Goal: Share content: Share content

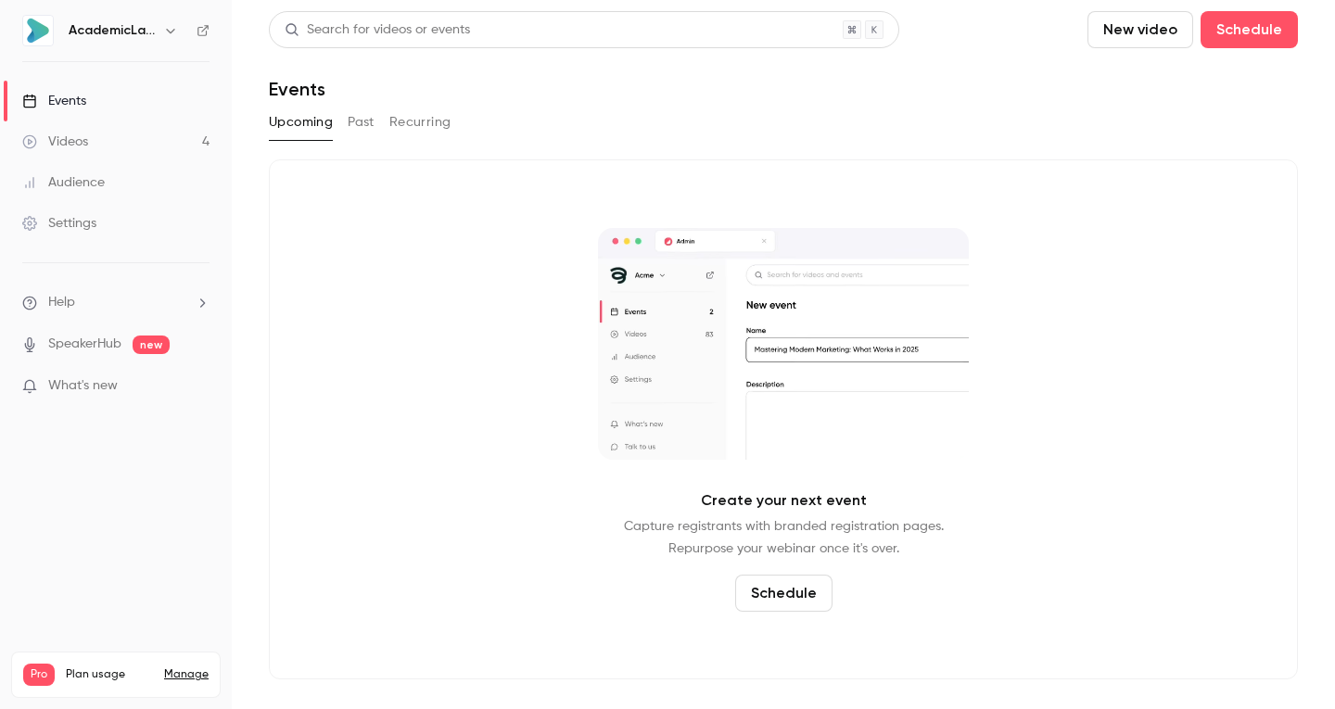
click at [108, 149] on link "Videos 4" at bounding box center [116, 141] width 232 height 41
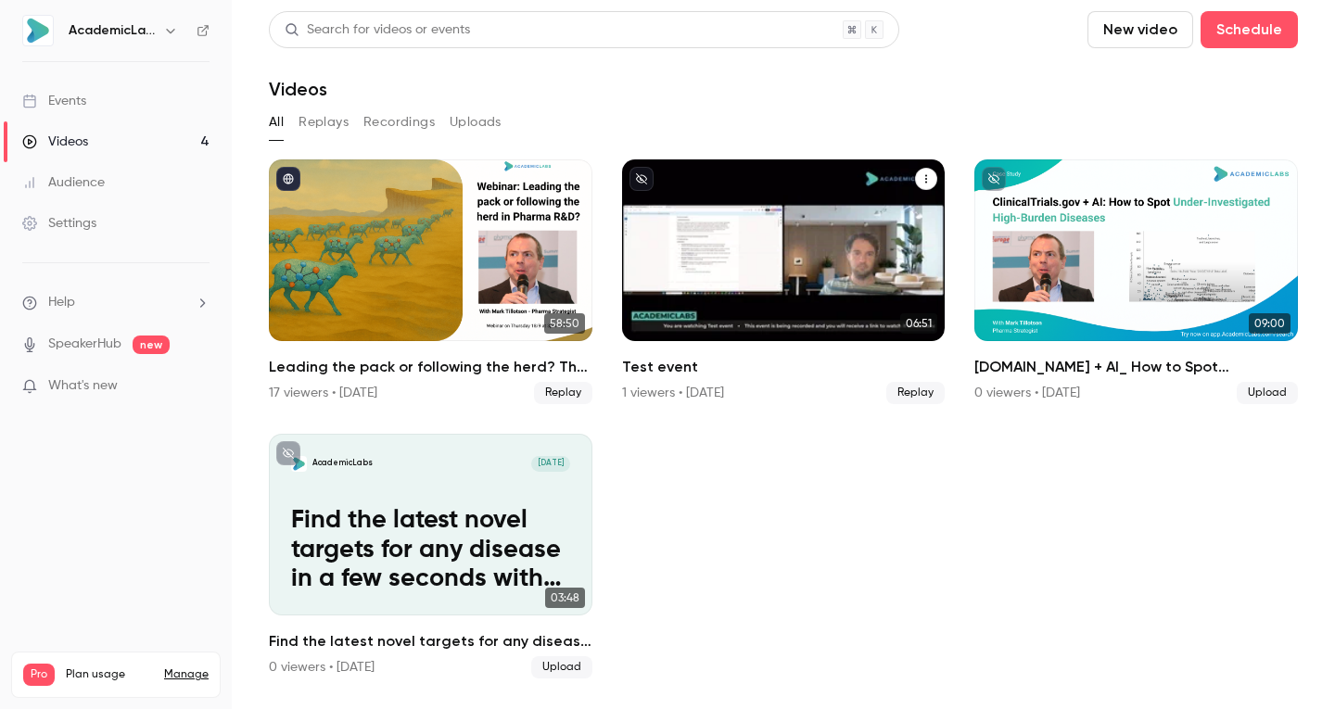
click at [932, 179] on button "Test event" at bounding box center [926, 179] width 22 height 22
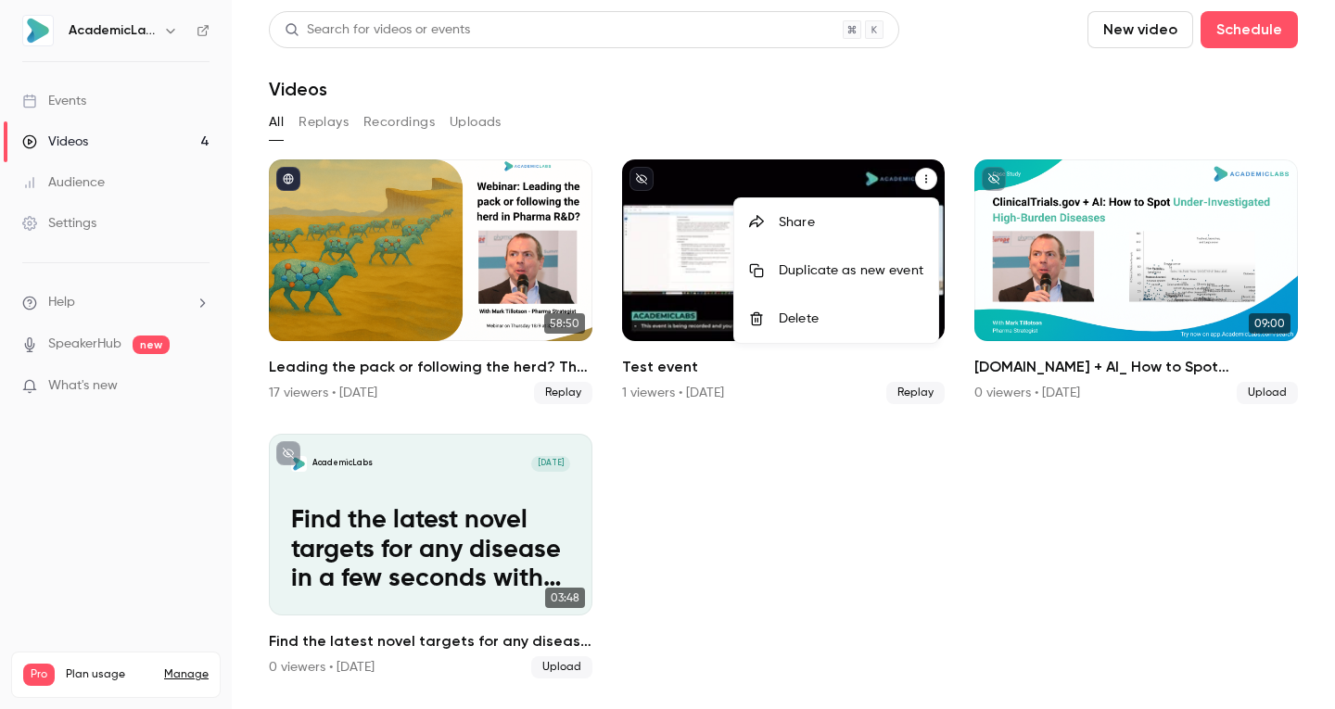
click at [850, 324] on div "Delete" at bounding box center [851, 319] width 145 height 19
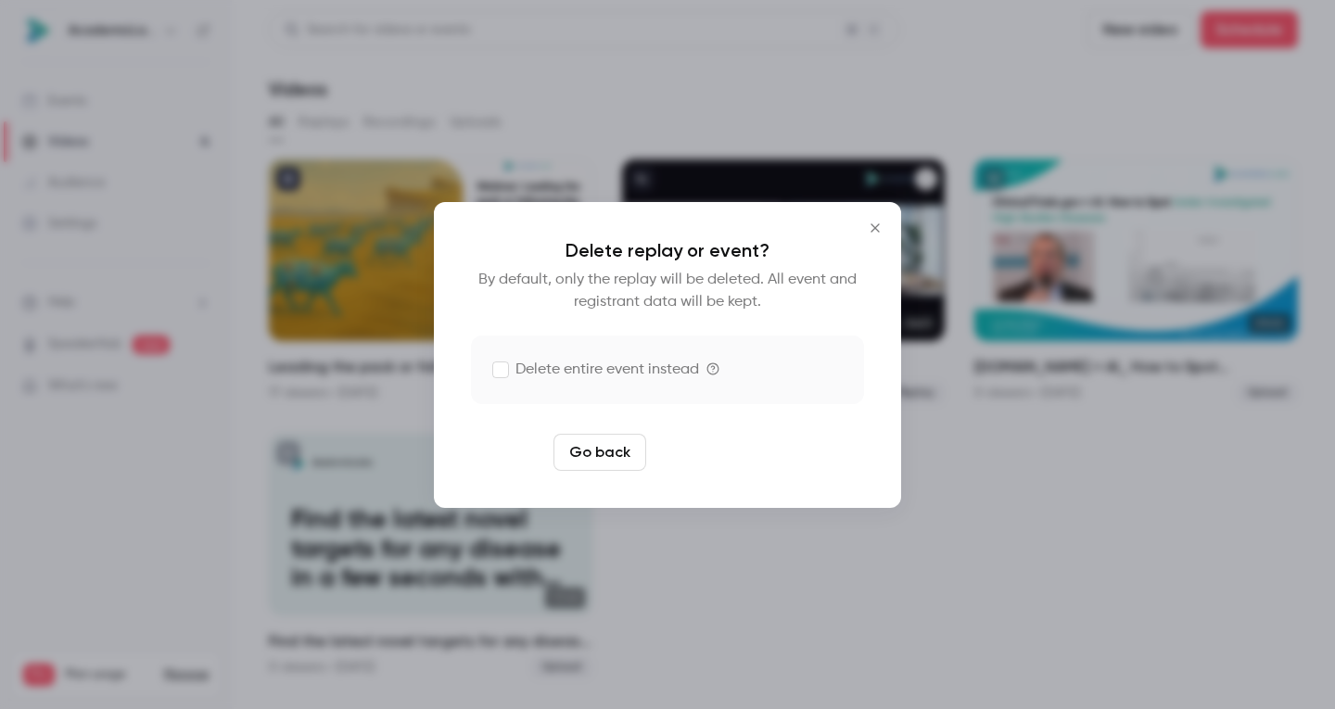
click at [700, 454] on button "Delete replay" at bounding box center [718, 452] width 129 height 37
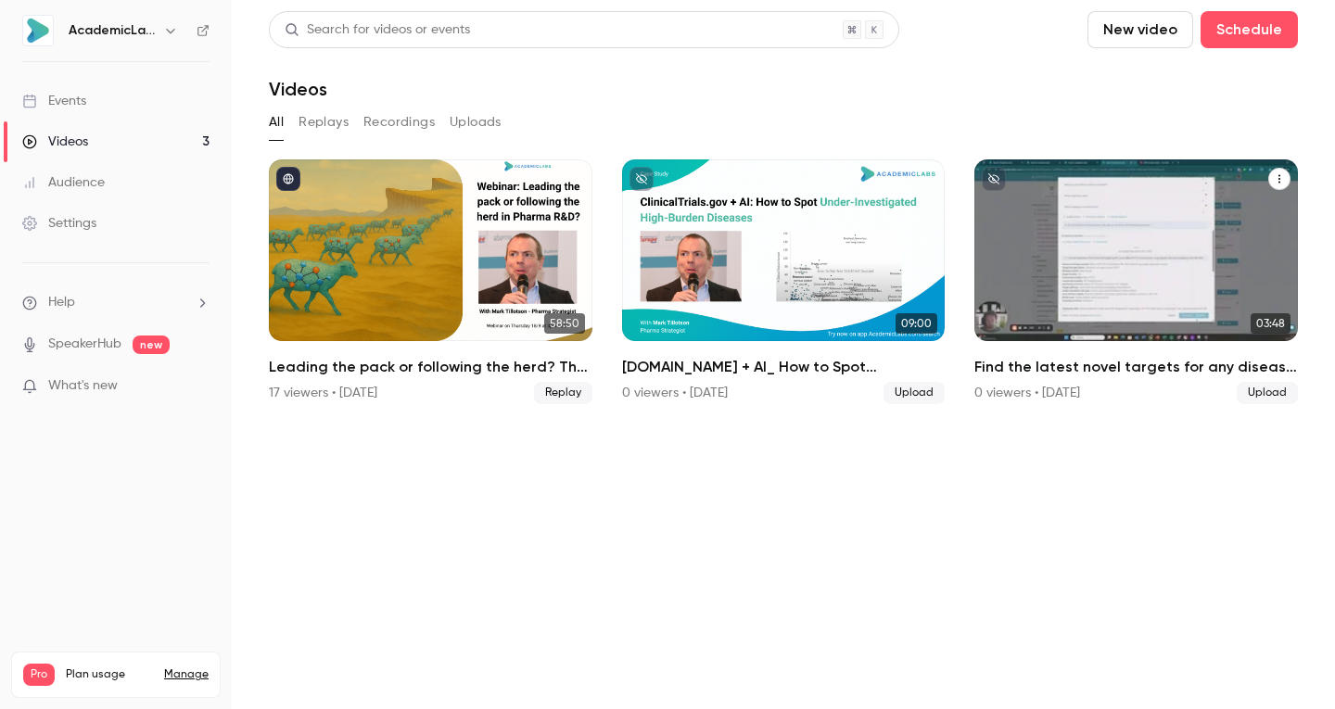
click at [1095, 287] on p "Find the latest novel targets for any disease in a few seconds with AcademicLab…" at bounding box center [1137, 276] width 280 height 88
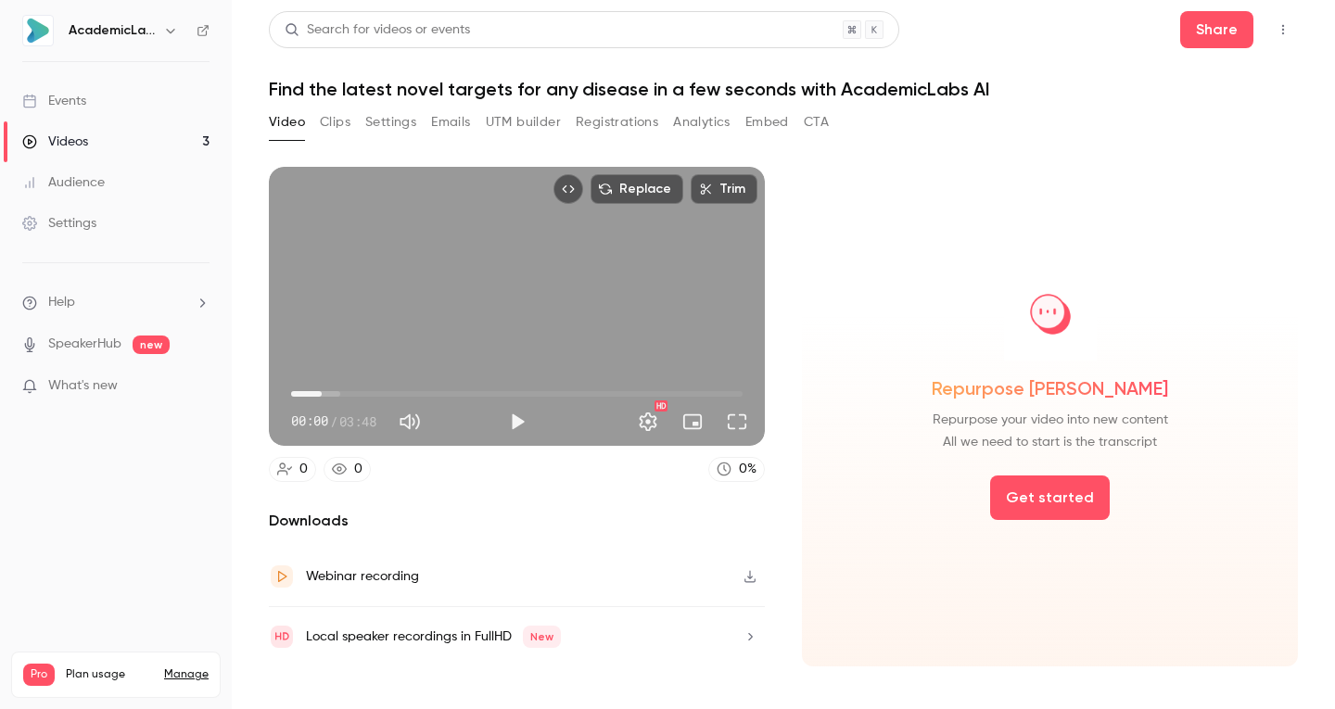
click at [322, 387] on span "00:15" at bounding box center [516, 394] width 451 height 30
click at [346, 386] on span "00:15" at bounding box center [516, 394] width 451 height 30
click at [295, 387] on span "00:01" at bounding box center [516, 394] width 451 height 30
click at [346, 387] on span "00:01" at bounding box center [516, 394] width 451 height 30
click at [430, 384] on span "00:27" at bounding box center [516, 394] width 451 height 30
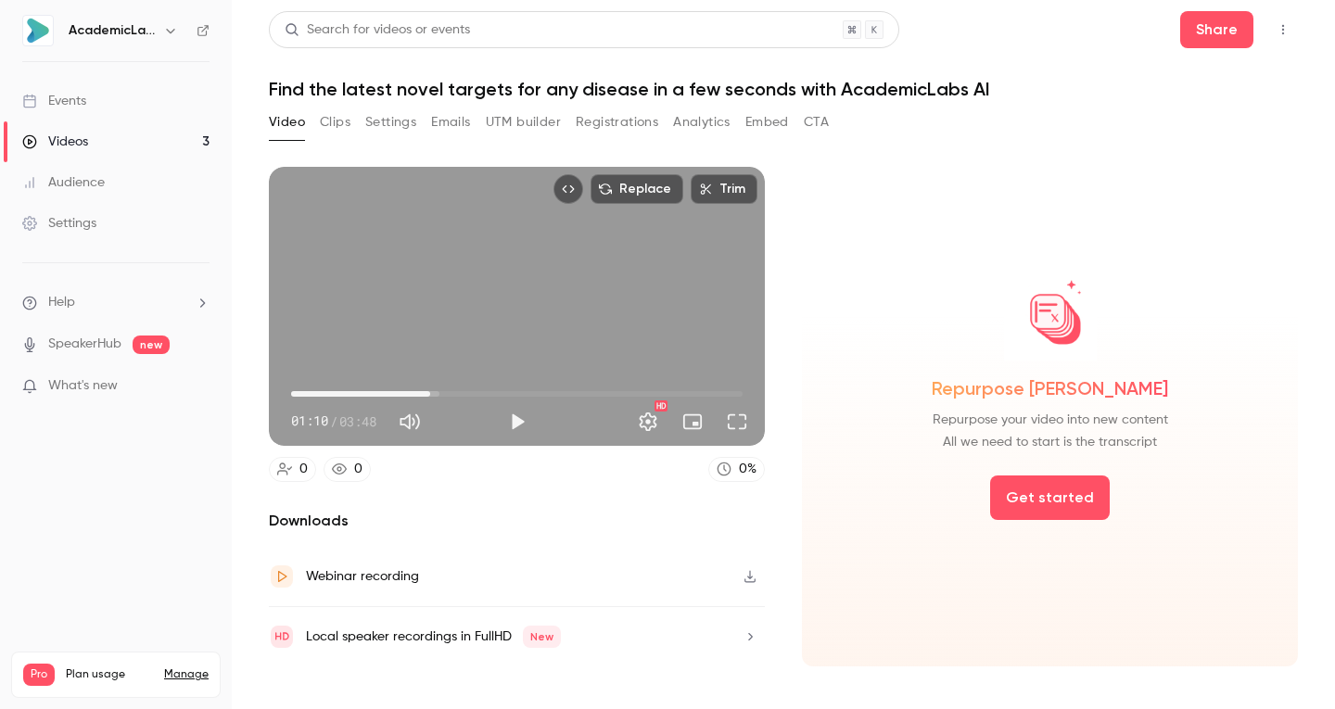
click at [525, 389] on span "01:10" at bounding box center [516, 394] width 451 height 30
click at [619, 387] on span "01:58" at bounding box center [516, 394] width 451 height 30
type input "***"
click at [680, 385] on span "02:46" at bounding box center [516, 394] width 451 height 30
click at [121, 144] on link "Videos 3" at bounding box center [116, 141] width 232 height 41
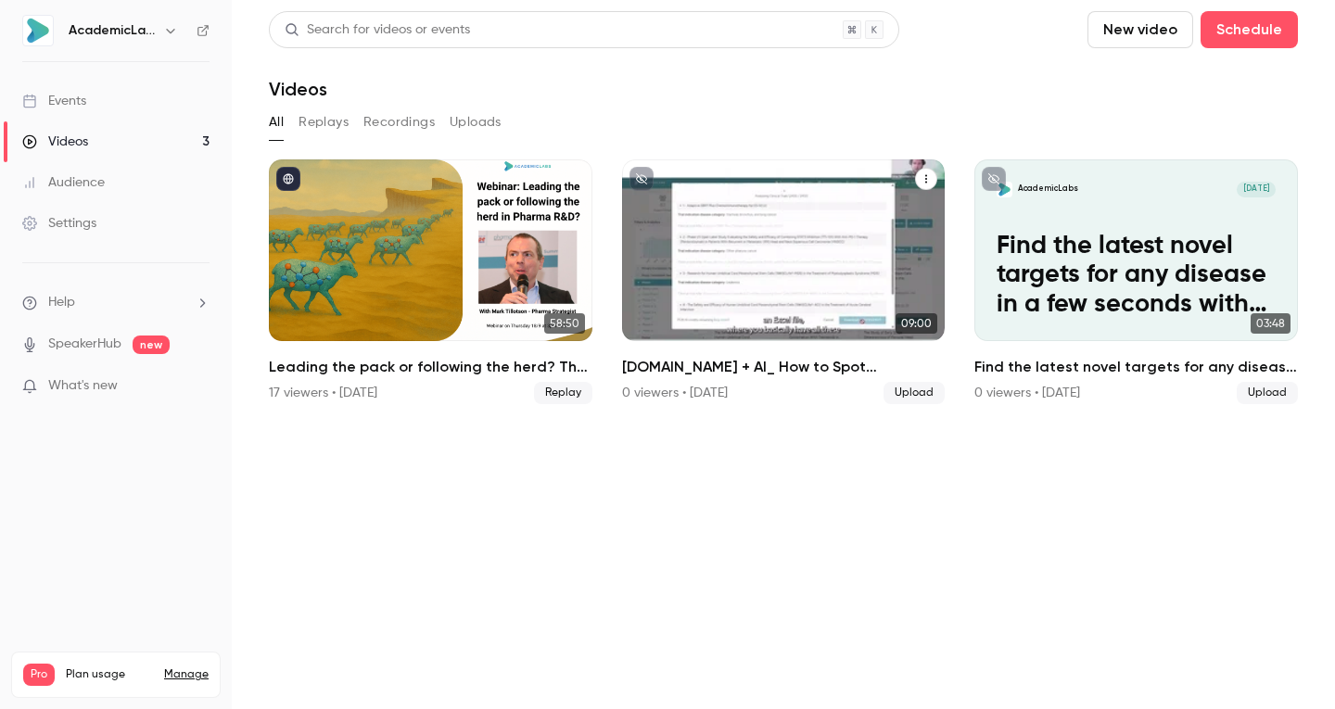
click at [641, 174] on icon "unpublished" at bounding box center [641, 178] width 11 height 11
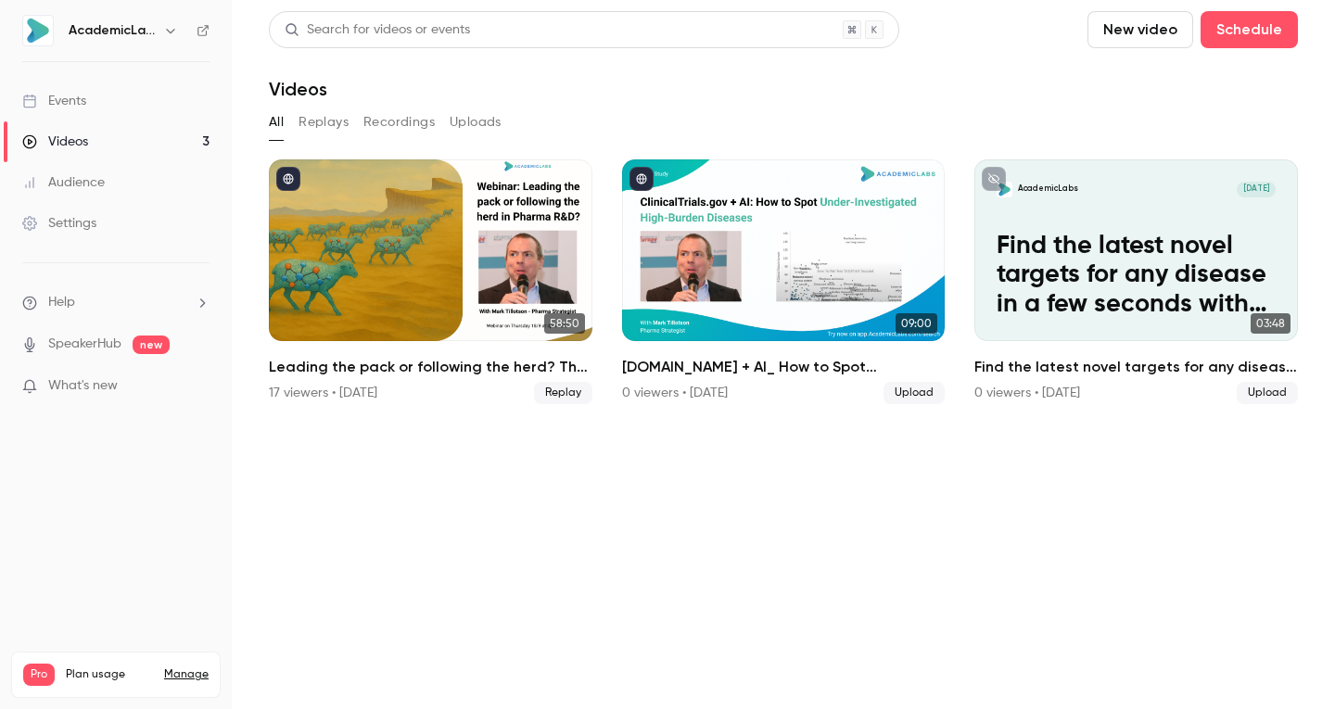
click at [78, 183] on div "Audience" at bounding box center [63, 182] width 83 height 19
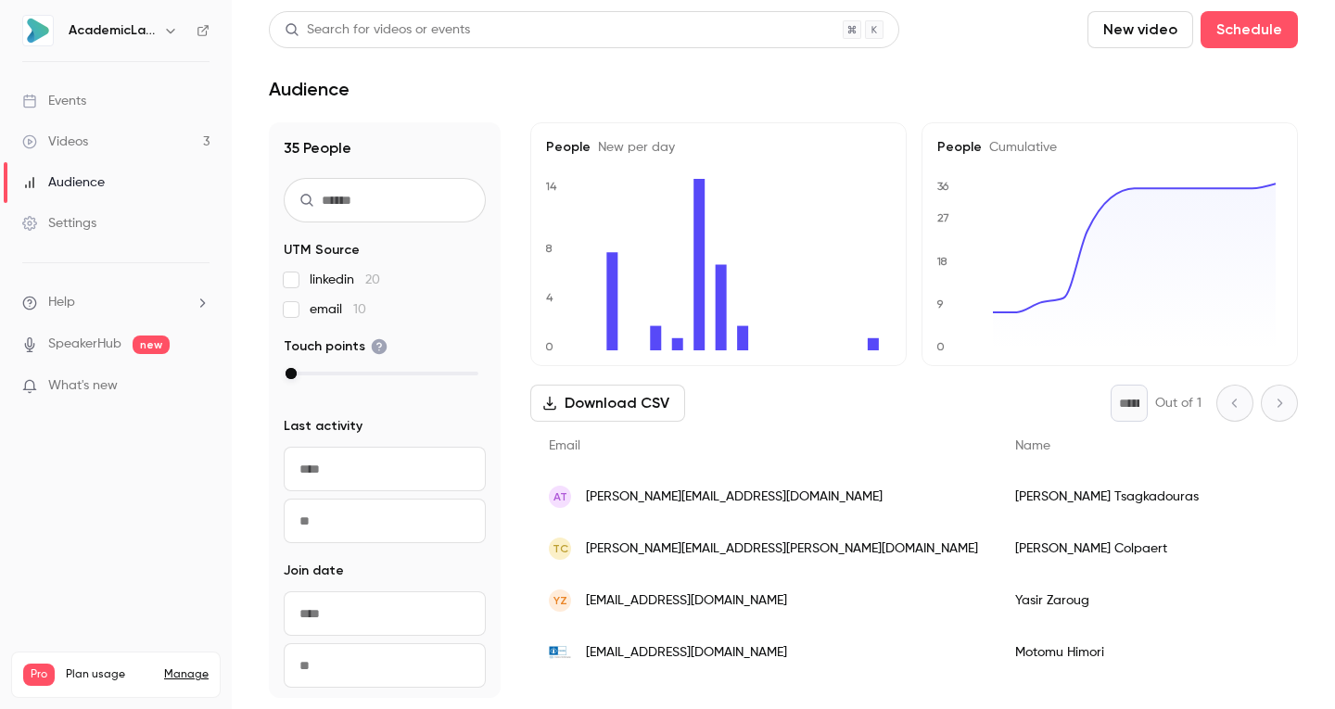
click at [1011, 149] on span "Cumulative" at bounding box center [1019, 147] width 75 height 13
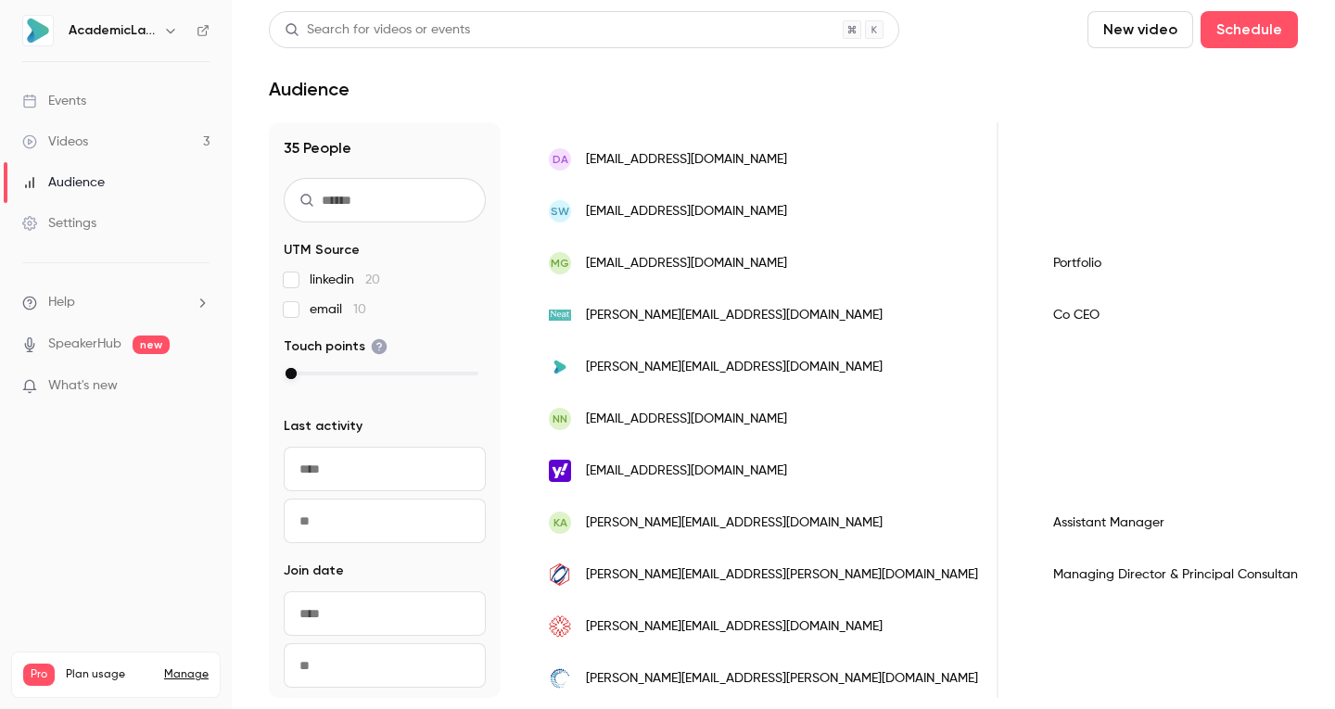
click at [89, 180] on div "Audience" at bounding box center [63, 182] width 83 height 19
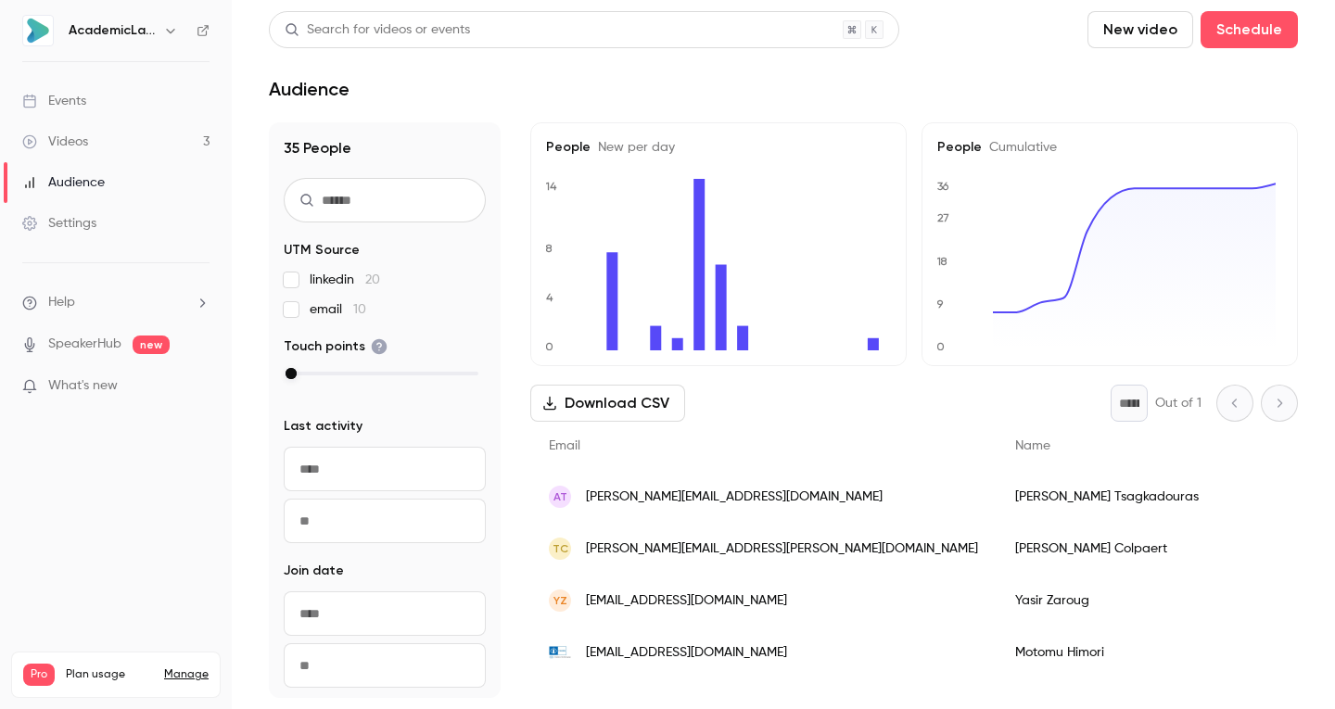
click at [62, 95] on div "Events" at bounding box center [54, 101] width 64 height 19
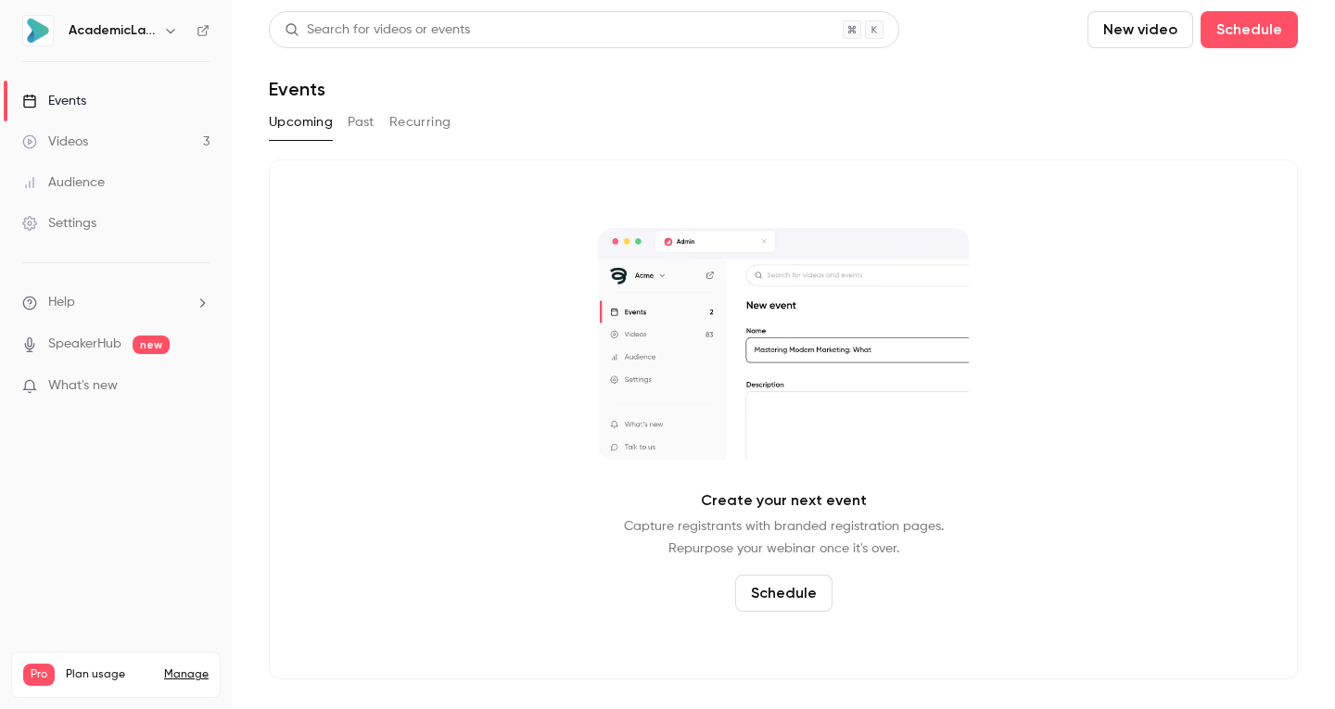
click at [349, 109] on button "Past" at bounding box center [361, 123] width 27 height 30
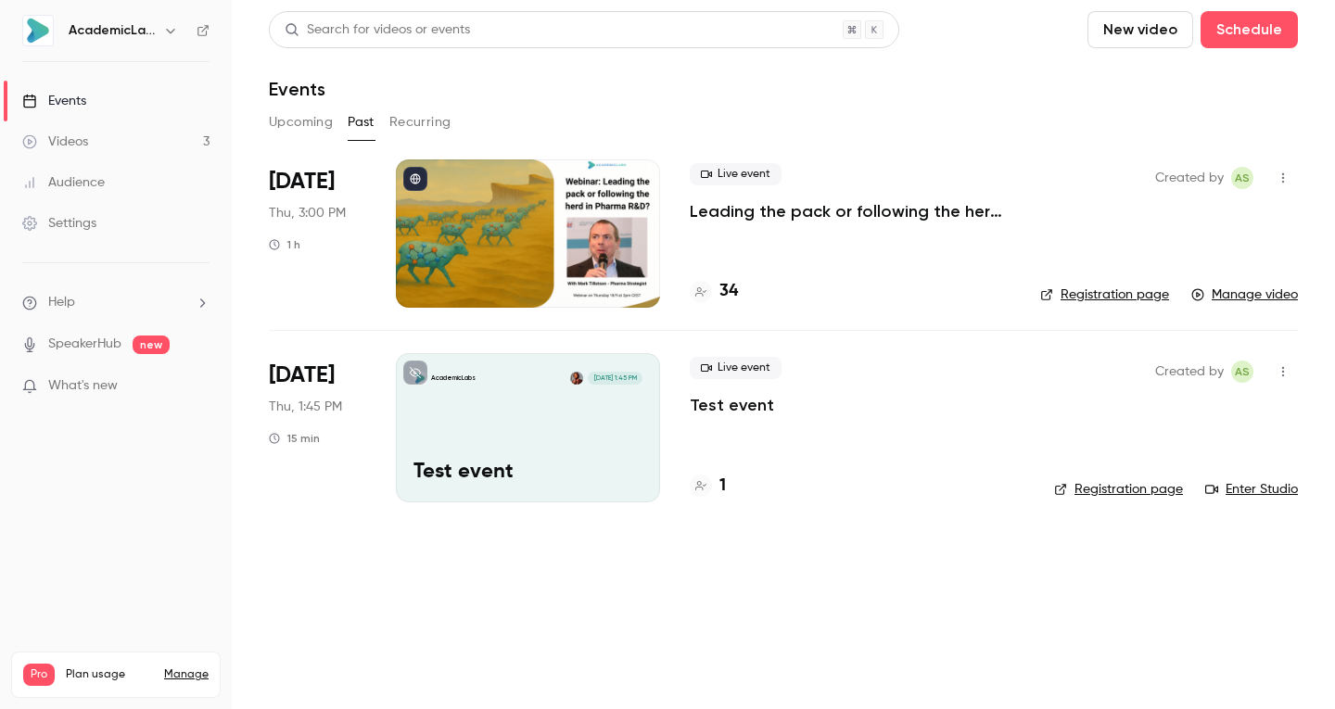
click at [502, 206] on div at bounding box center [528, 233] width 264 height 148
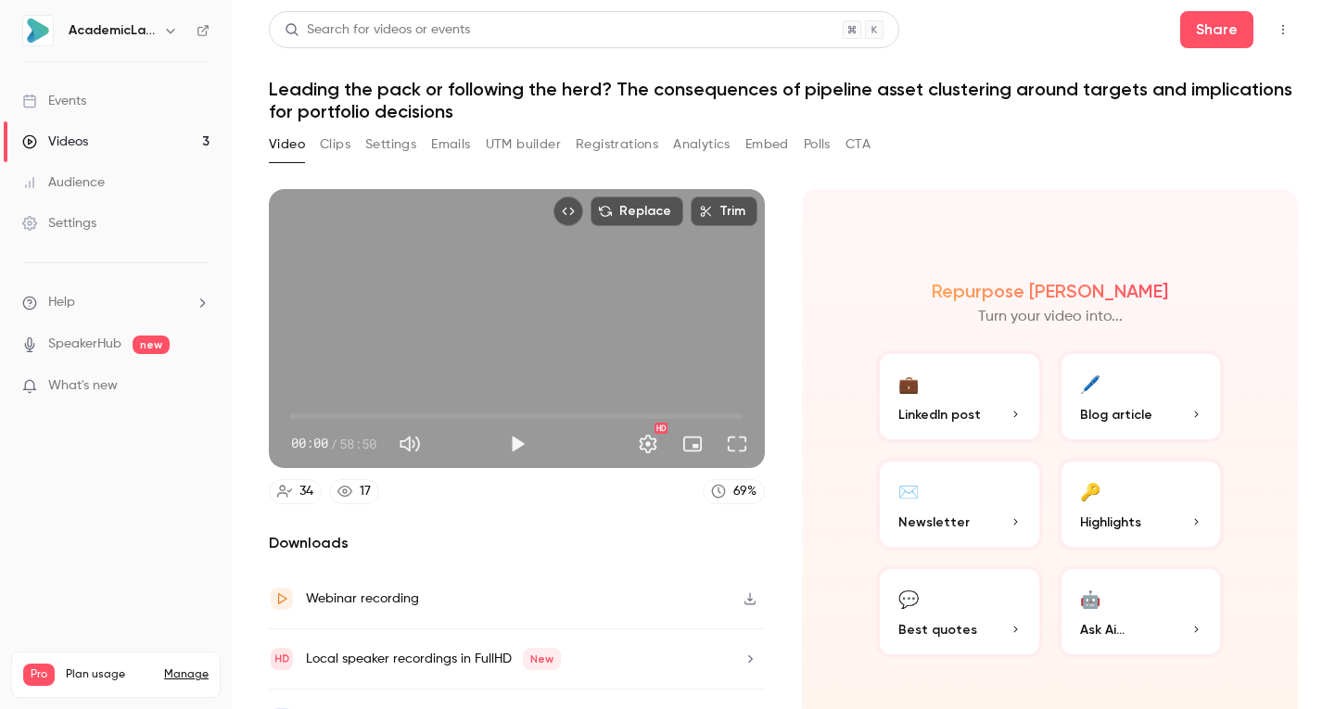
click at [83, 99] on div "Events" at bounding box center [54, 101] width 64 height 19
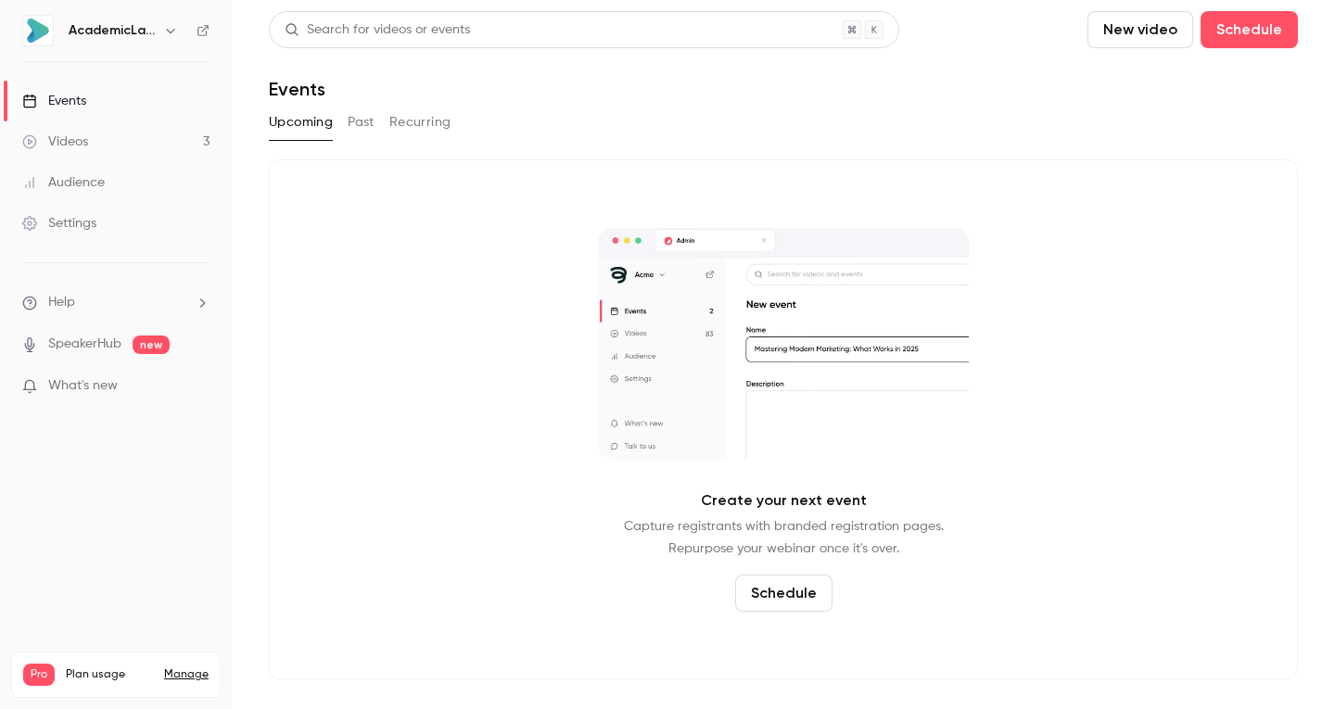
click at [371, 125] on button "Past" at bounding box center [361, 123] width 27 height 30
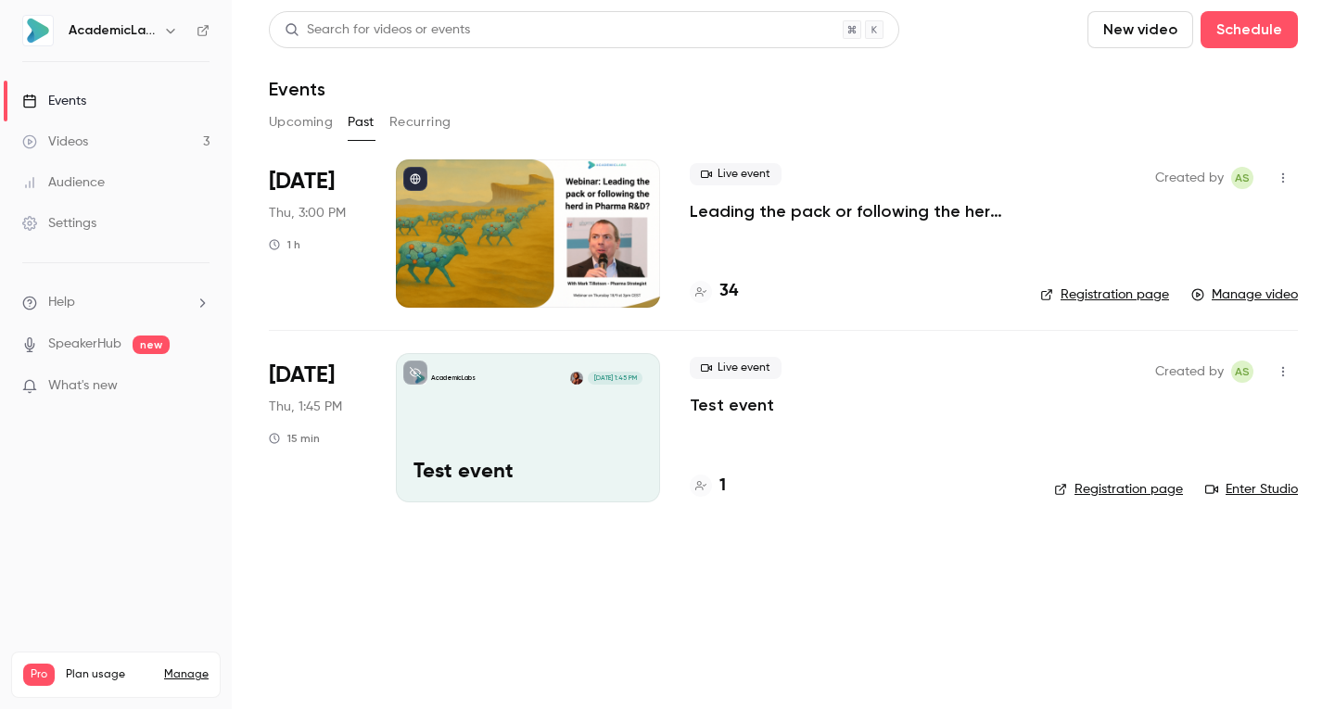
click at [134, 36] on h6 "AcademicLabs" at bounding box center [112, 30] width 87 height 19
click at [90, 107] on link "Events" at bounding box center [116, 101] width 232 height 41
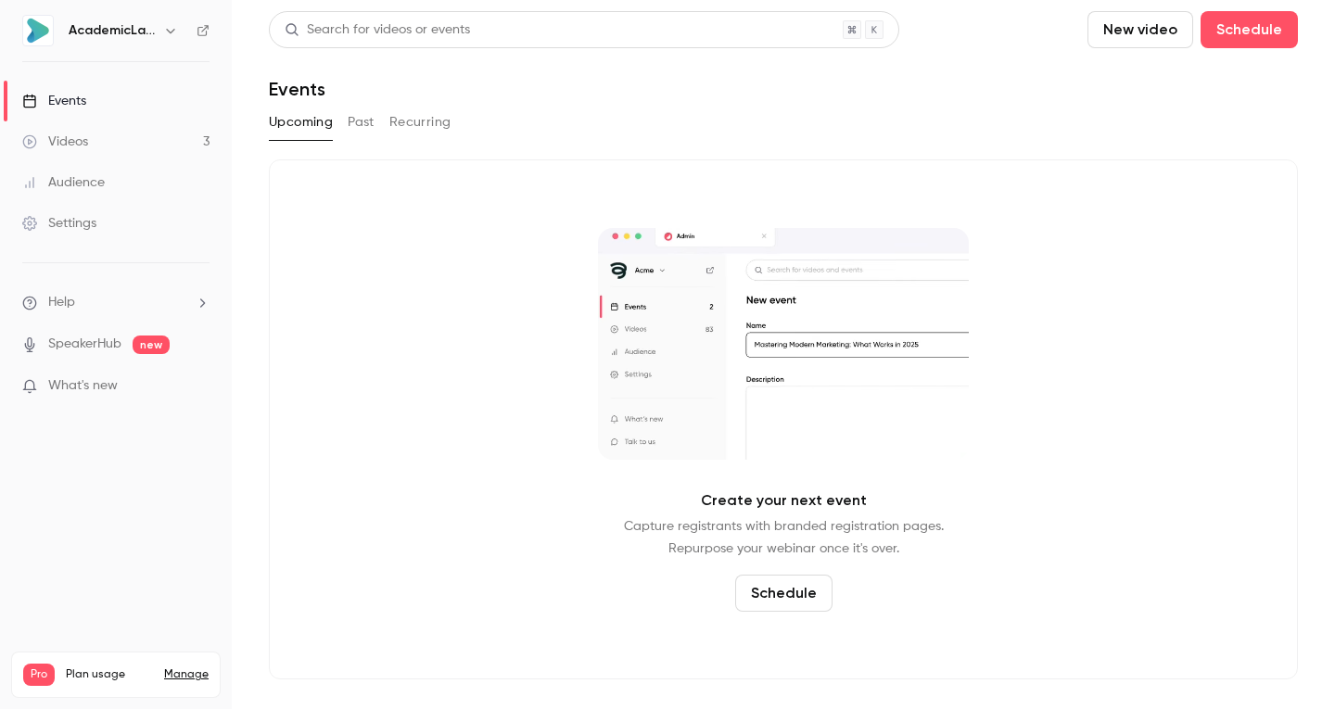
click at [401, 133] on button "Recurring" at bounding box center [420, 123] width 62 height 30
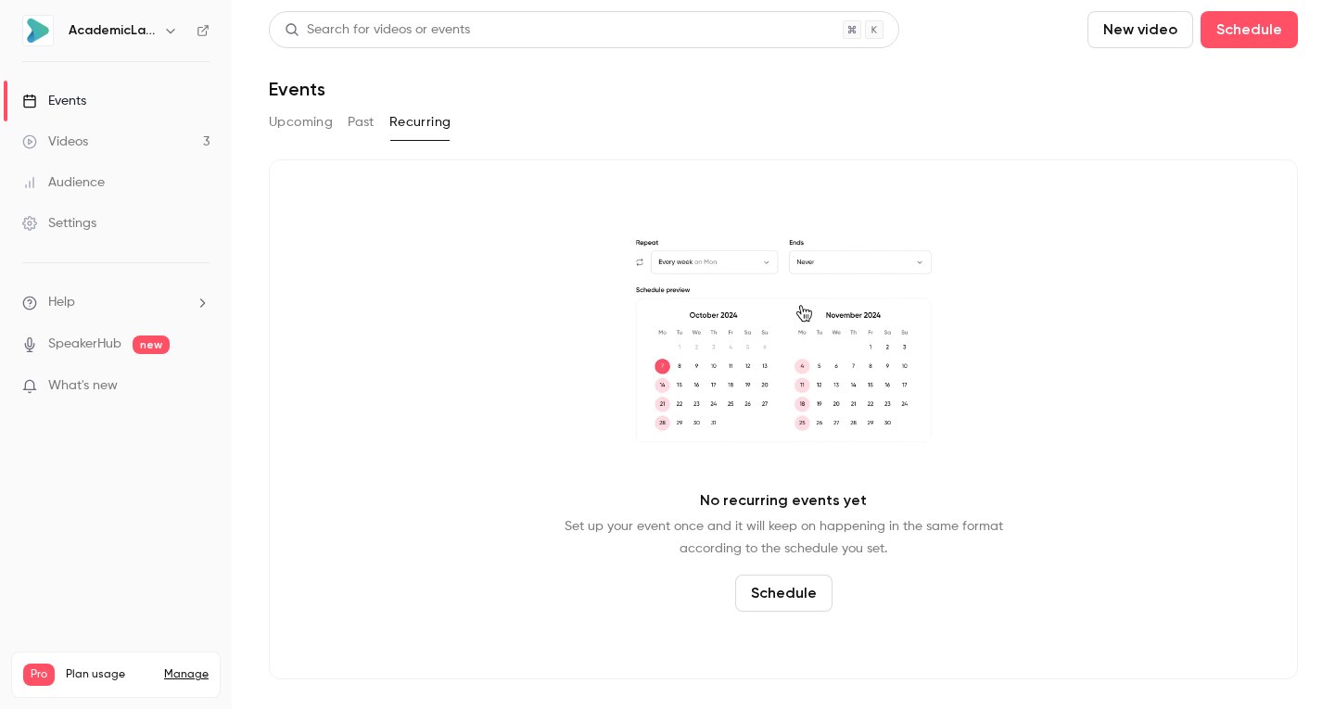
click at [367, 129] on button "Past" at bounding box center [361, 123] width 27 height 30
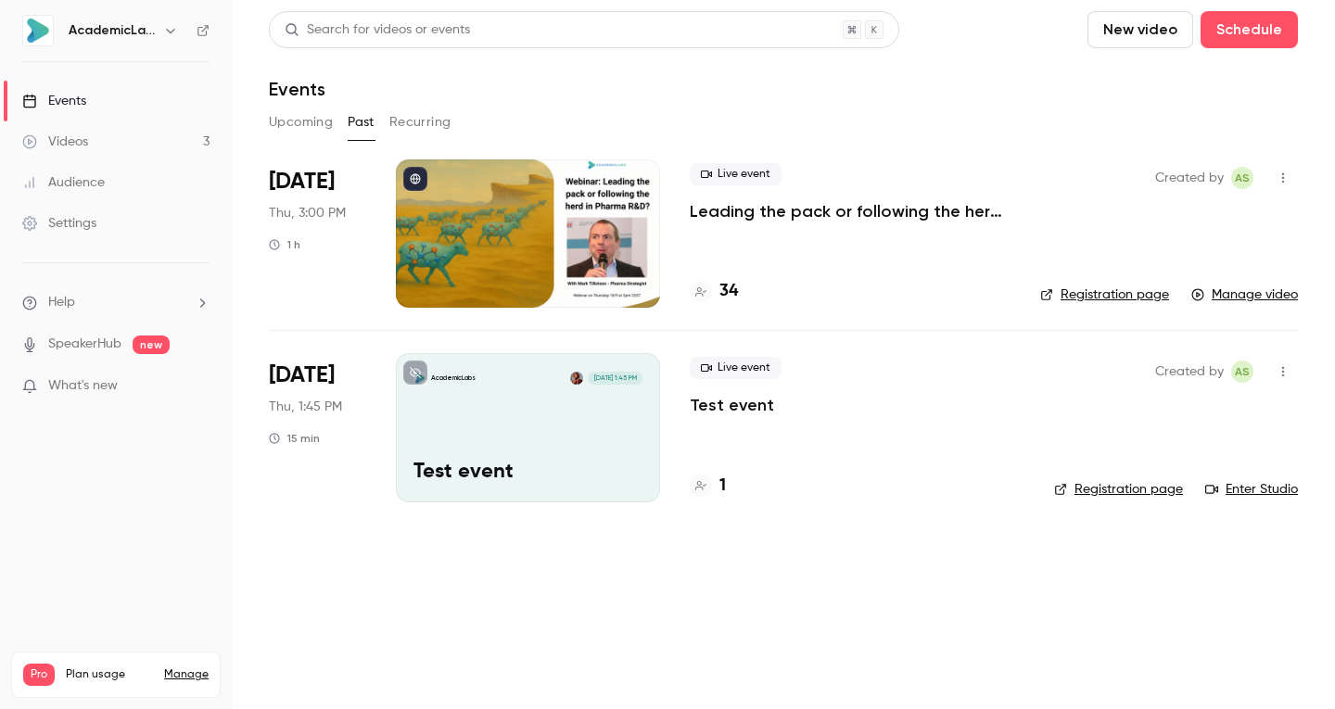
click at [684, 203] on li "[DATE] Thu, 3:00 PM 1 h Live event Leading the pack or following the herd? The …" at bounding box center [783, 244] width 1029 height 171
click at [587, 209] on div at bounding box center [528, 233] width 264 height 148
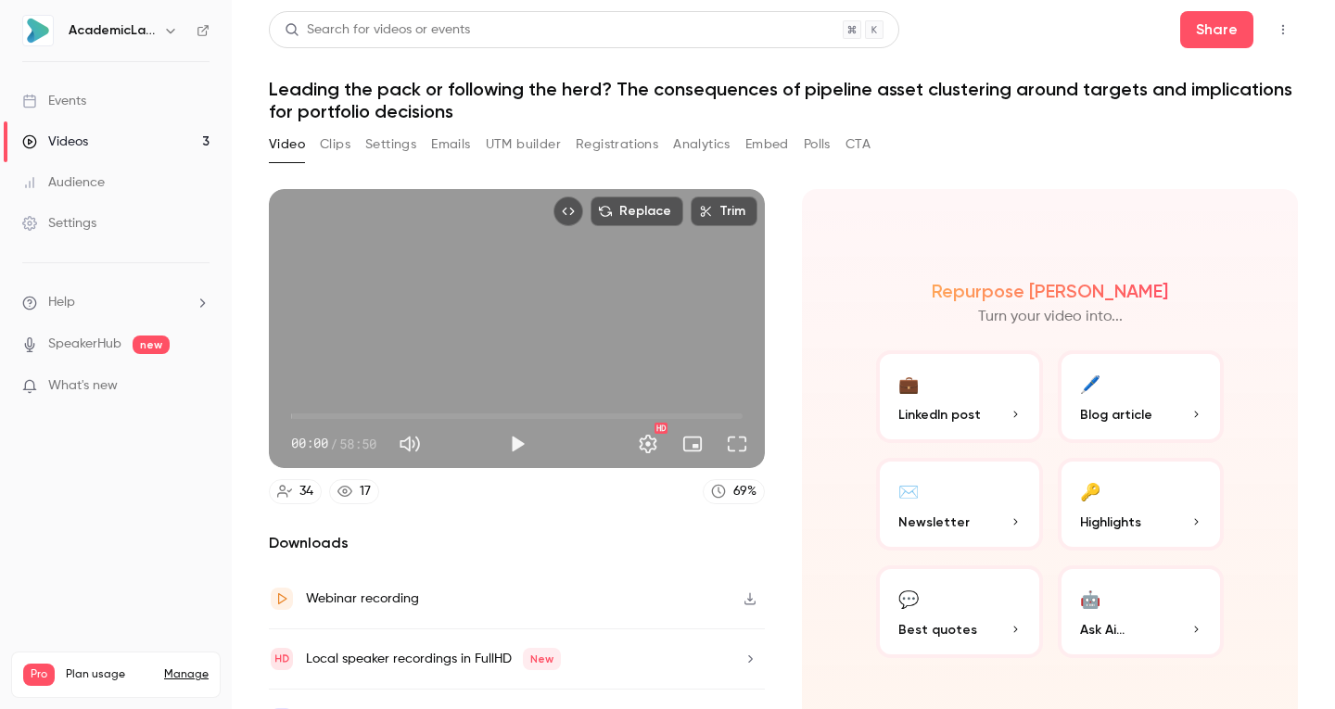
click at [716, 140] on button "Analytics" at bounding box center [701, 145] width 57 height 30
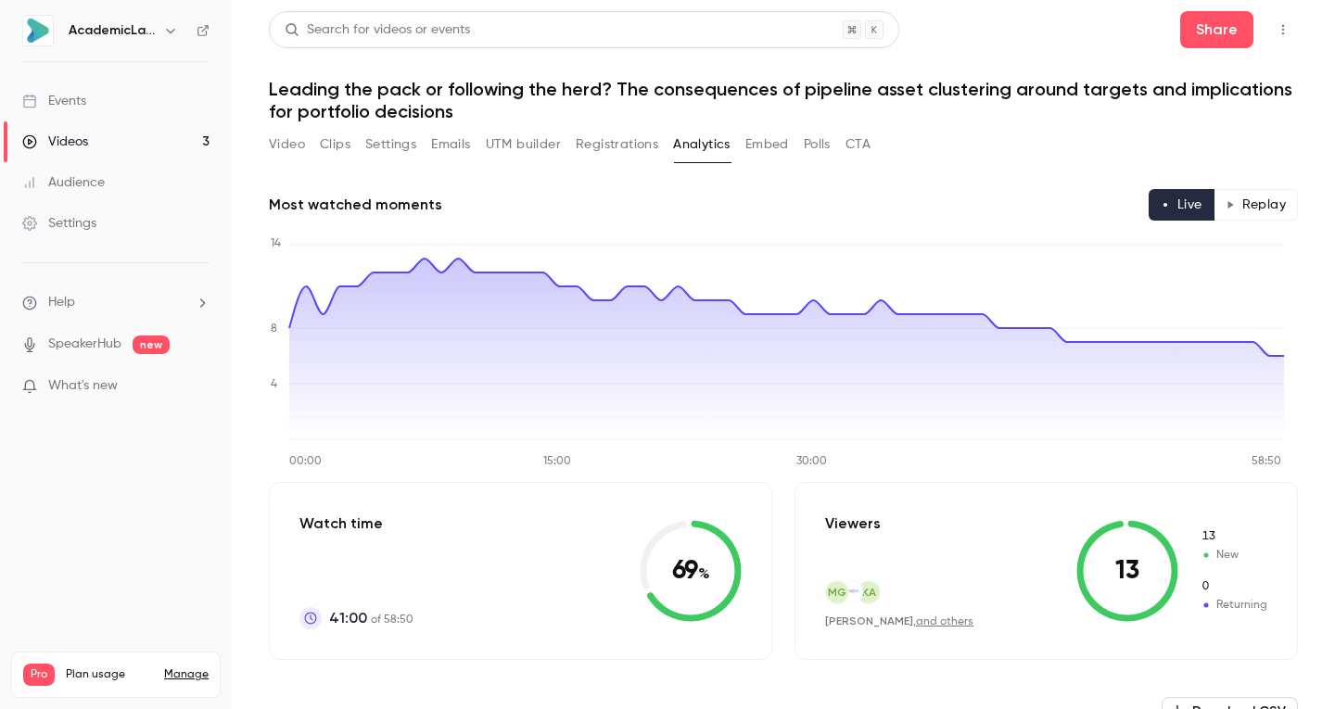
click at [1238, 205] on button "Replay" at bounding box center [1255, 205] width 84 height 32
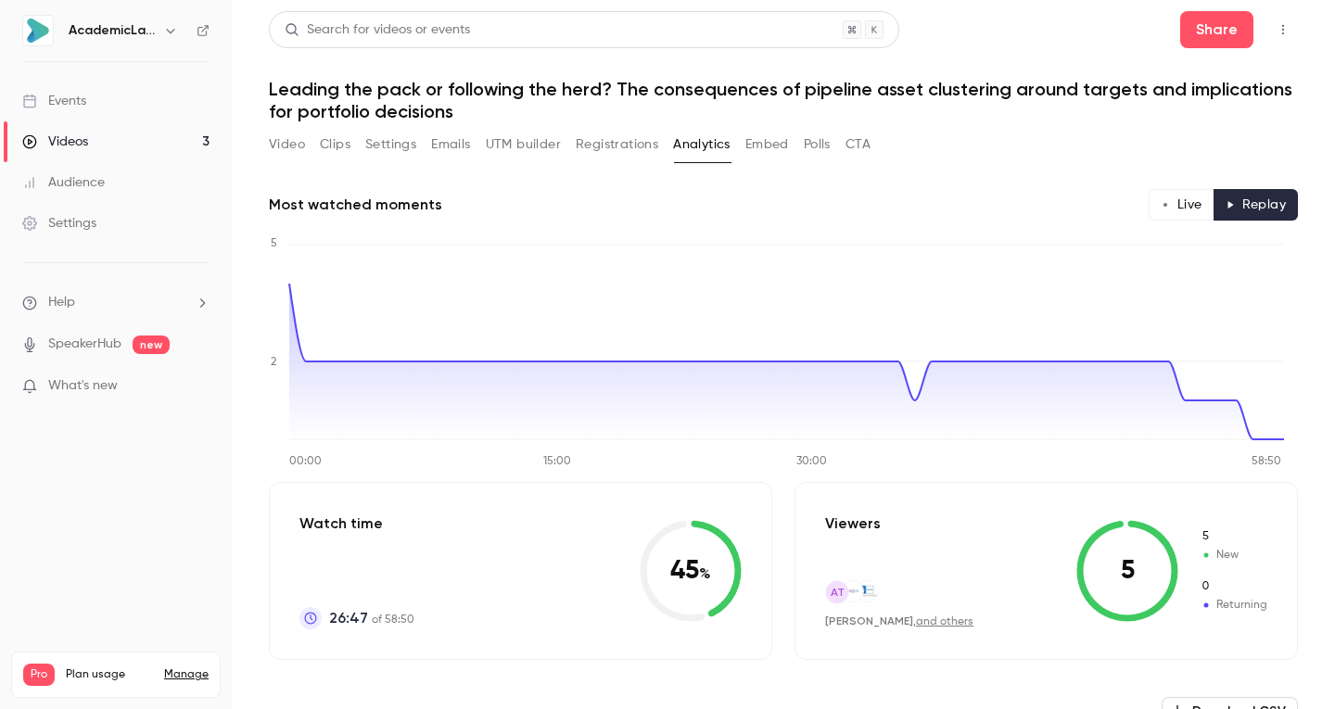
click at [523, 139] on button "UTM builder" at bounding box center [523, 145] width 75 height 30
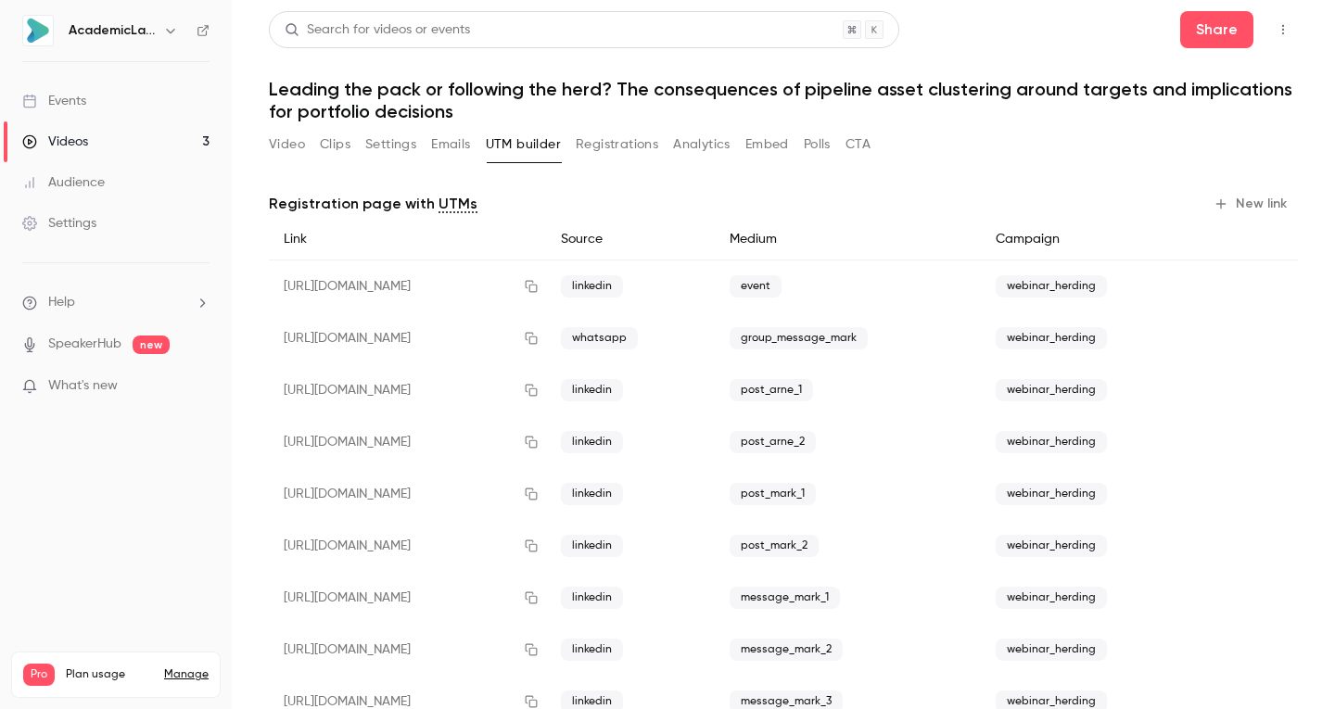
click at [275, 143] on button "Video" at bounding box center [287, 145] width 36 height 30
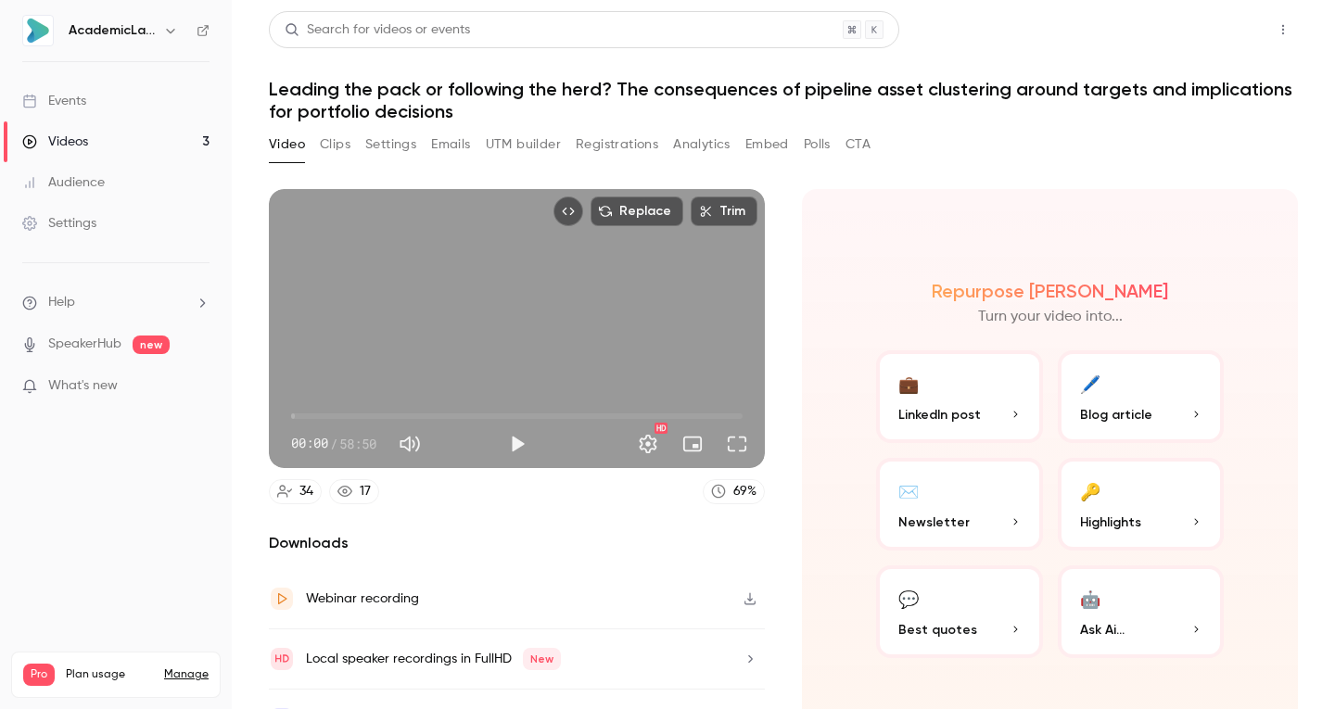
click at [1205, 23] on button "Share" at bounding box center [1216, 29] width 73 height 37
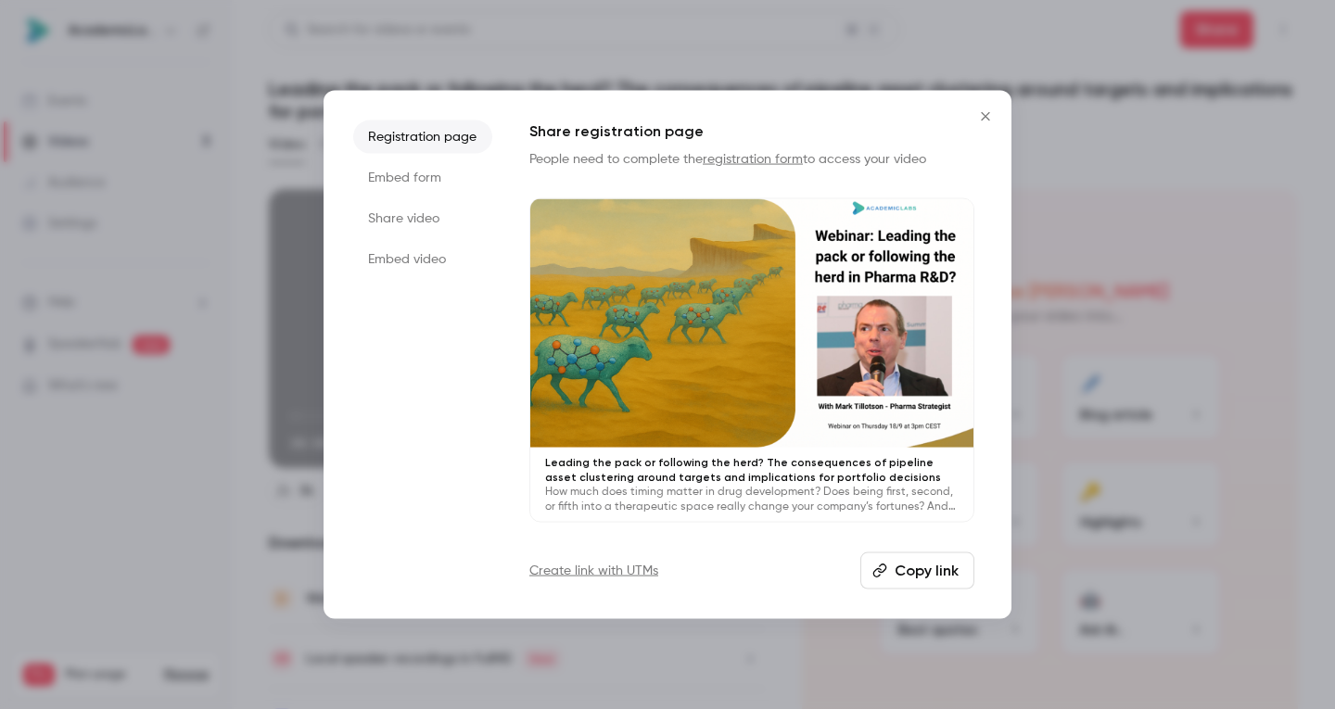
click at [425, 213] on li "Share video" at bounding box center [422, 217] width 139 height 33
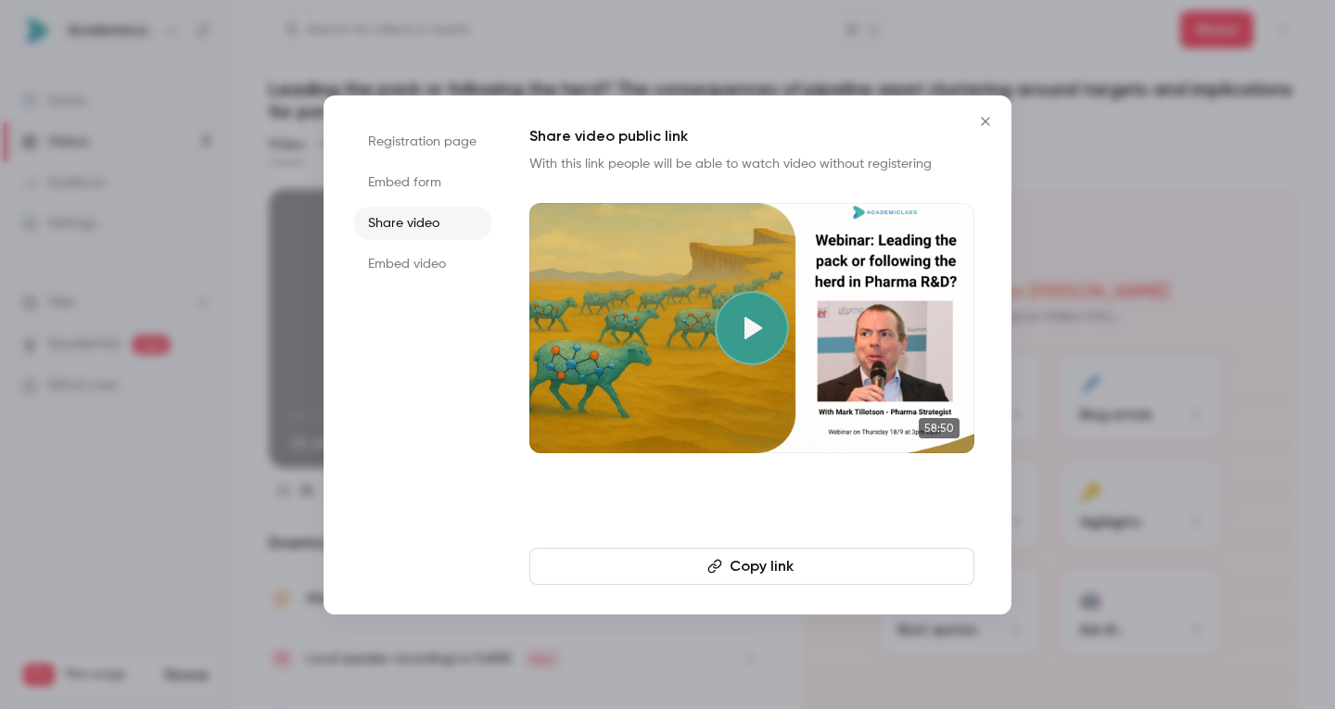
click at [690, 546] on div "Share video public link With this link people will be able to watch video witho…" at bounding box center [751, 355] width 445 height 460
click at [413, 153] on li "Registration page" at bounding box center [422, 141] width 139 height 33
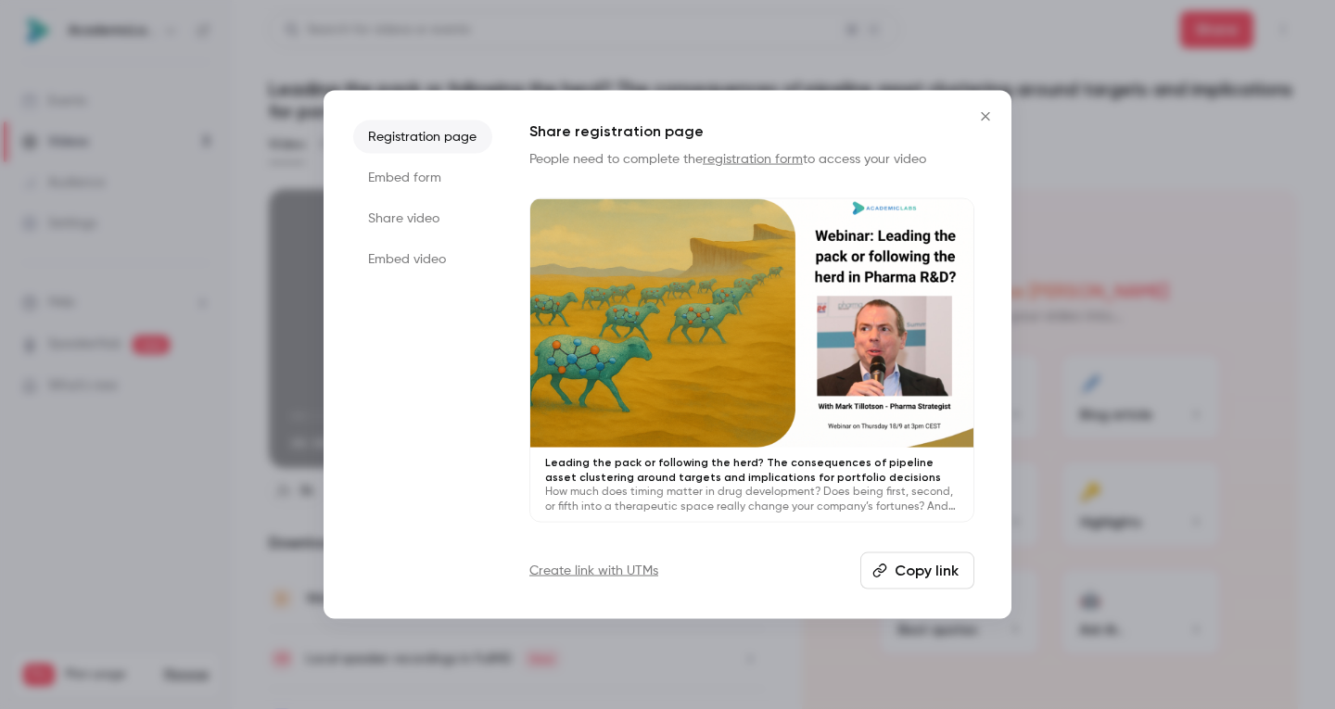
click at [920, 567] on button "Copy link" at bounding box center [917, 570] width 114 height 37
click at [977, 113] on icon "Close" at bounding box center [985, 115] width 22 height 15
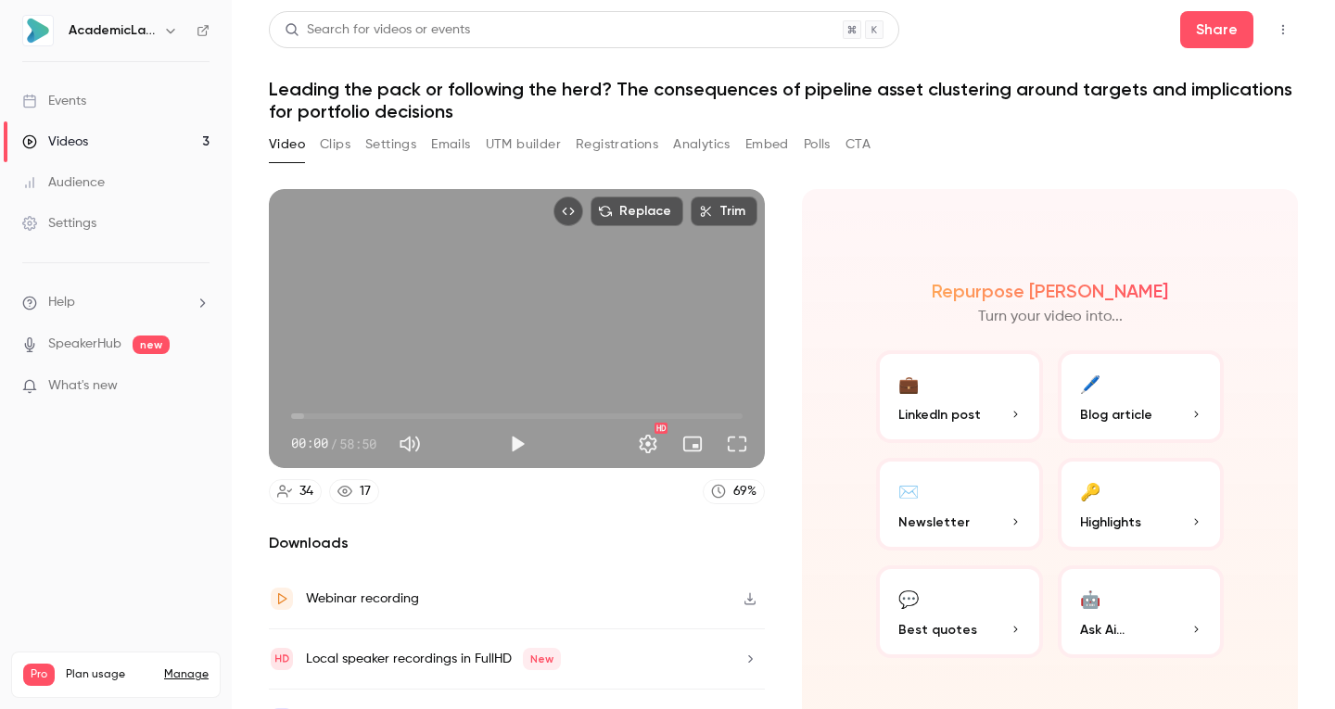
click at [120, 95] on link "Events" at bounding box center [116, 101] width 232 height 41
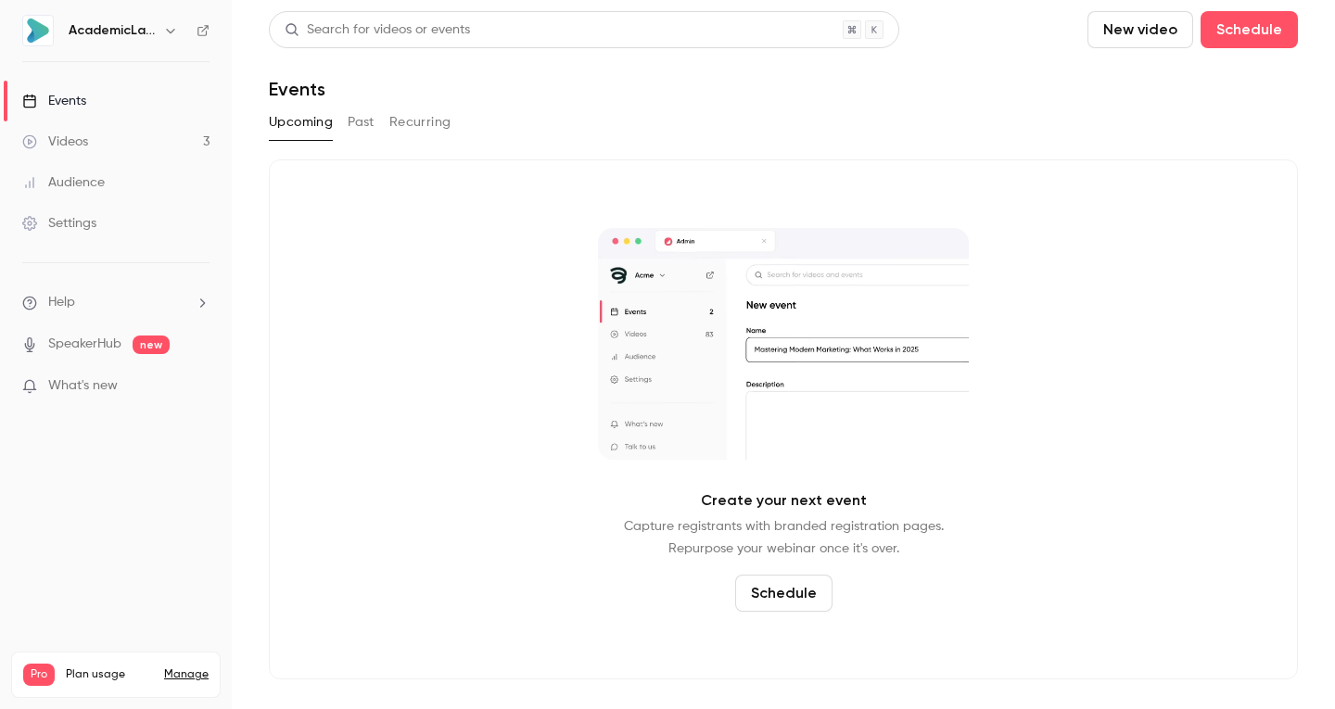
click at [358, 116] on button "Past" at bounding box center [361, 123] width 27 height 30
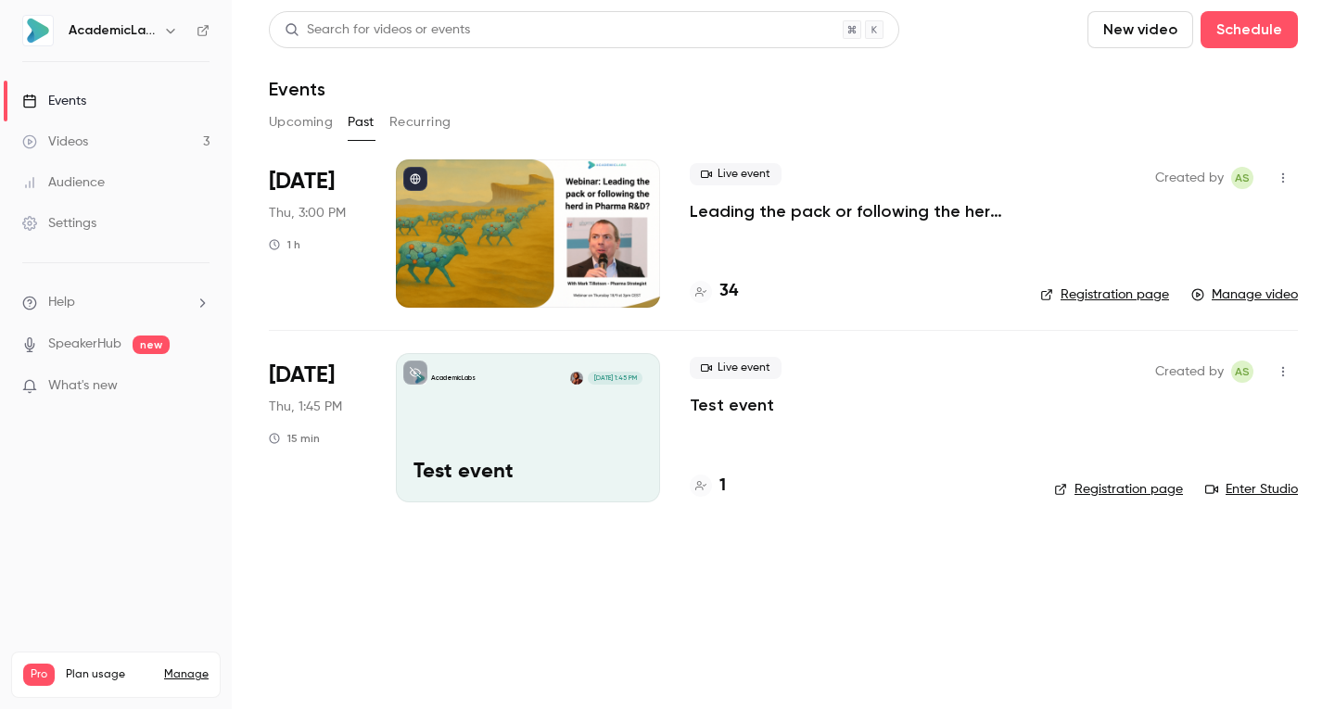
click at [1284, 181] on icon "button" at bounding box center [1283, 177] width 15 height 13
click at [1217, 227] on div "Share" at bounding box center [1211, 225] width 141 height 19
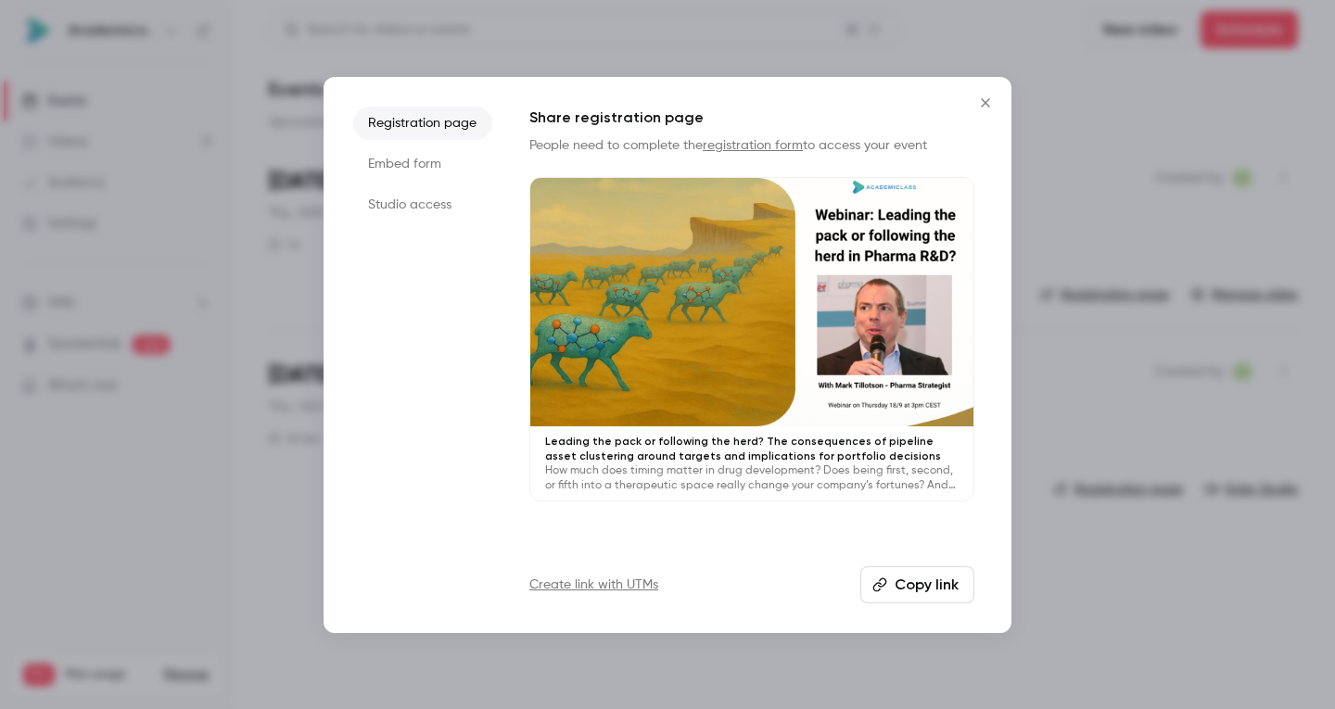
click at [934, 577] on button "Copy link" at bounding box center [917, 584] width 114 height 37
